Goal: Check status: Check status

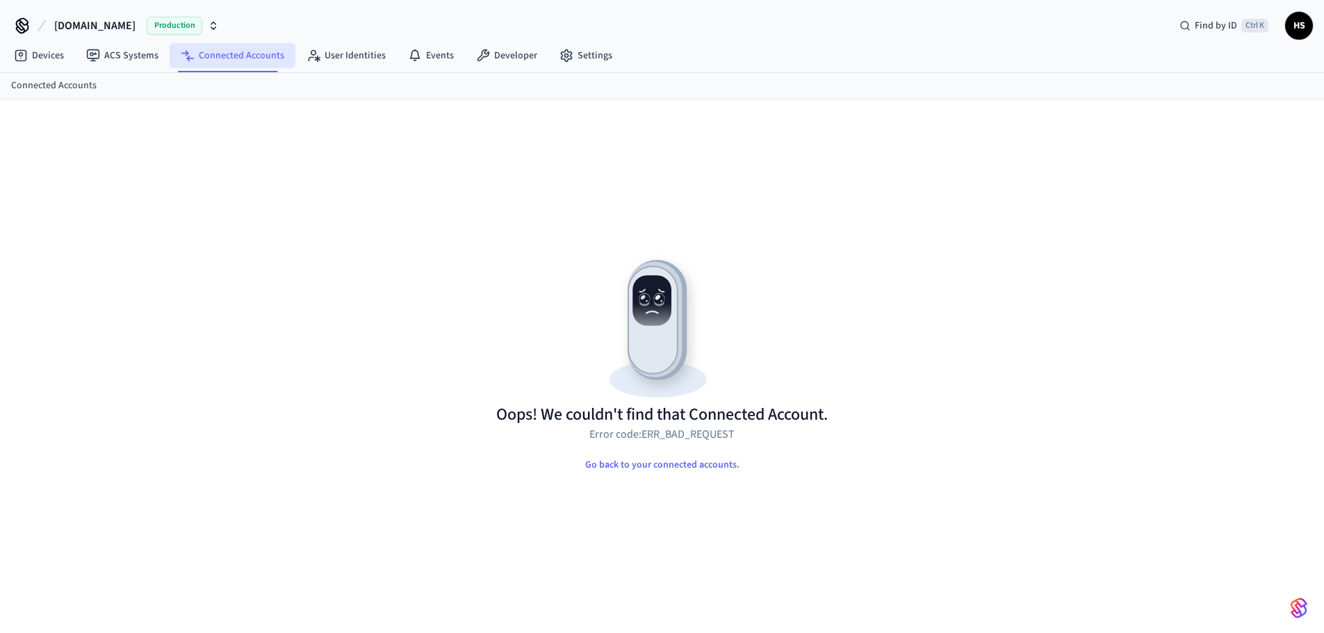
drag, startPoint x: 248, startPoint y: 49, endPoint x: 268, endPoint y: 62, distance: 24.1
click at [247, 49] on link "Connected Accounts" at bounding box center [233, 55] width 126 height 25
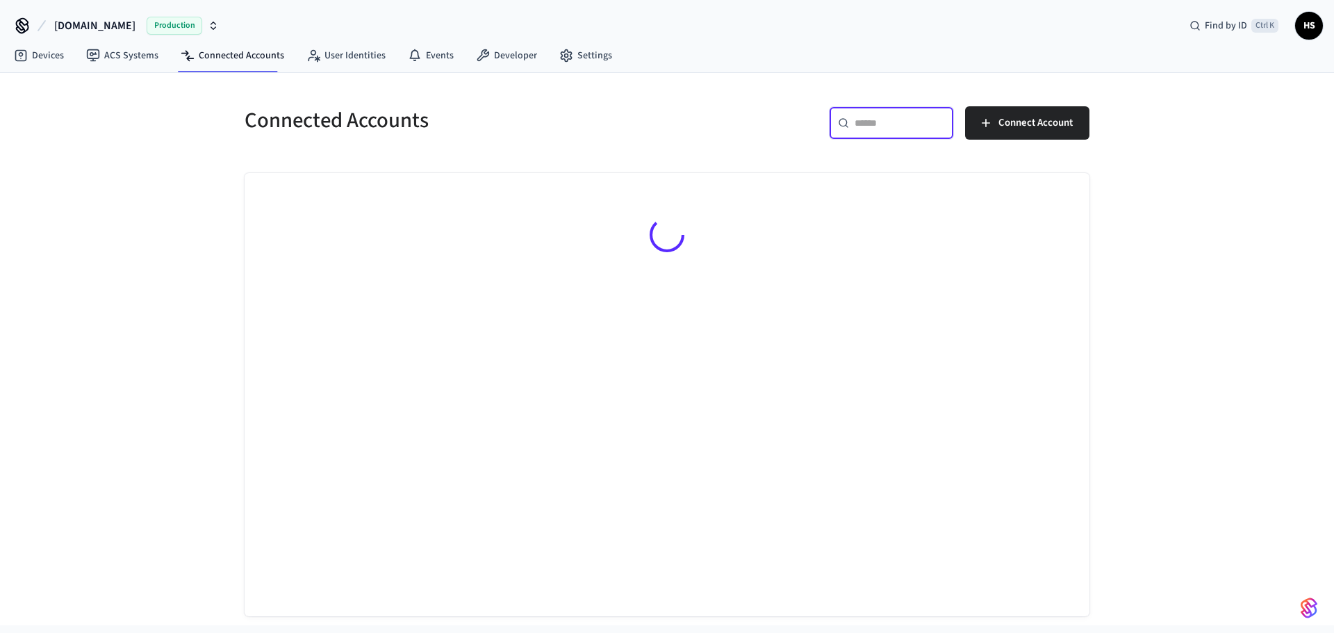
click at [884, 122] on input "text" at bounding box center [900, 123] width 90 height 14
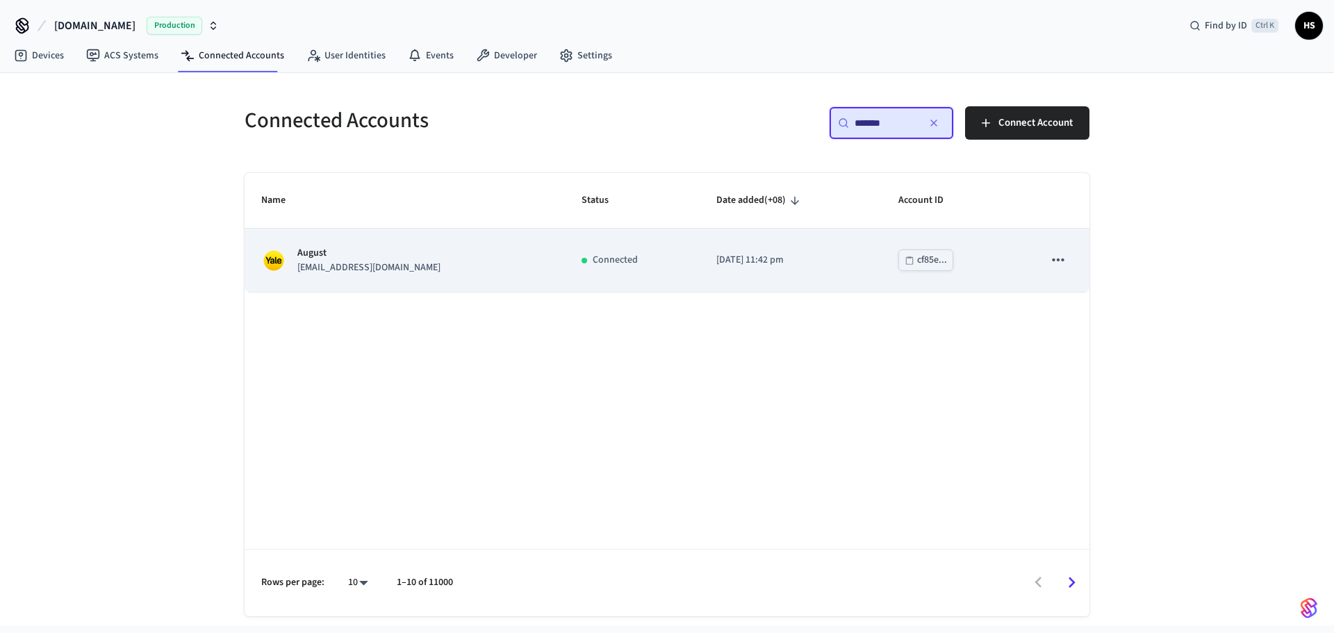
type input "*******"
click at [700, 252] on td "[DATE] 11:42 pm" at bounding box center [791, 260] width 182 height 63
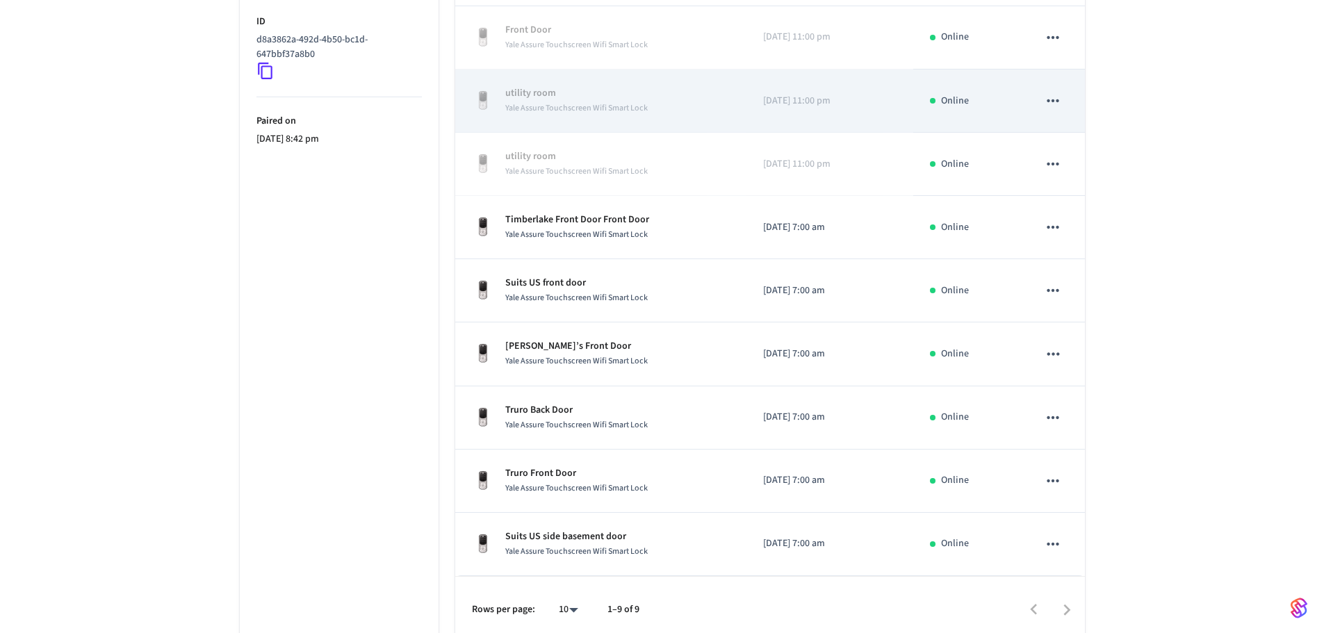
scroll to position [320, 0]
